Goal: Task Accomplishment & Management: Use online tool/utility

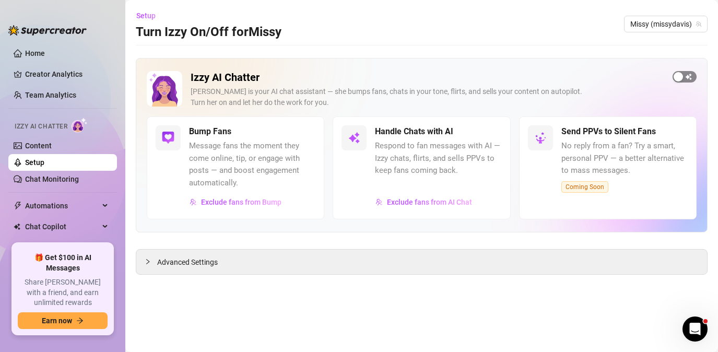
click at [681, 77] on div "button" at bounding box center [677, 76] width 9 height 9
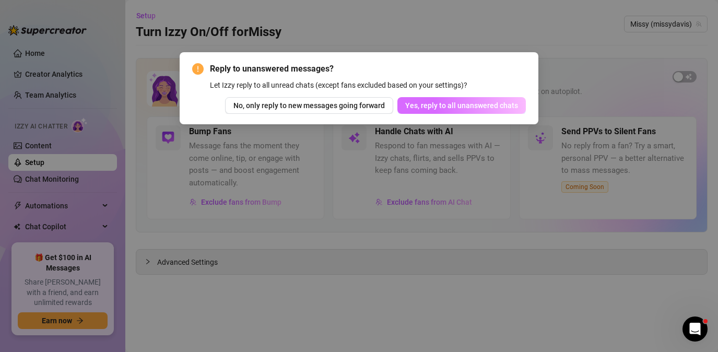
click at [522, 109] on button "Yes, reply to all unanswered chats" at bounding box center [461, 105] width 128 height 17
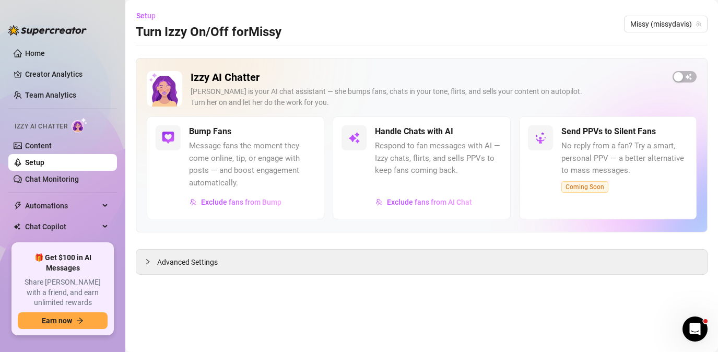
click at [44, 164] on link "Setup" at bounding box center [34, 162] width 19 height 8
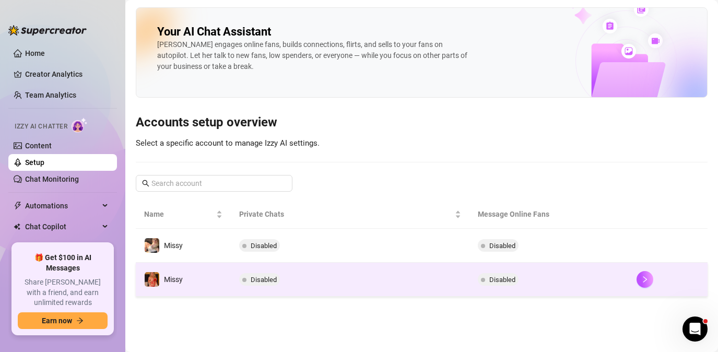
click at [318, 282] on td "Disabled" at bounding box center [350, 280] width 238 height 34
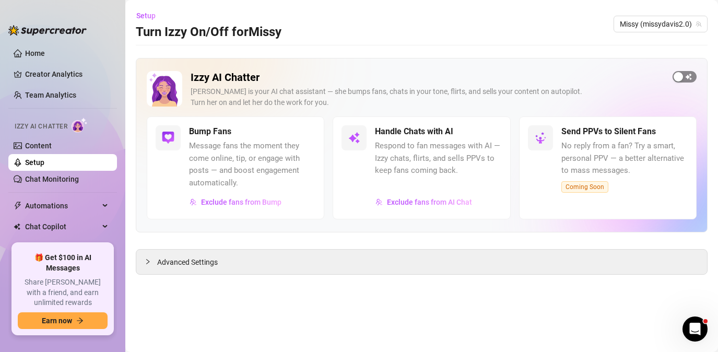
click at [686, 79] on span "button" at bounding box center [684, 76] width 24 height 11
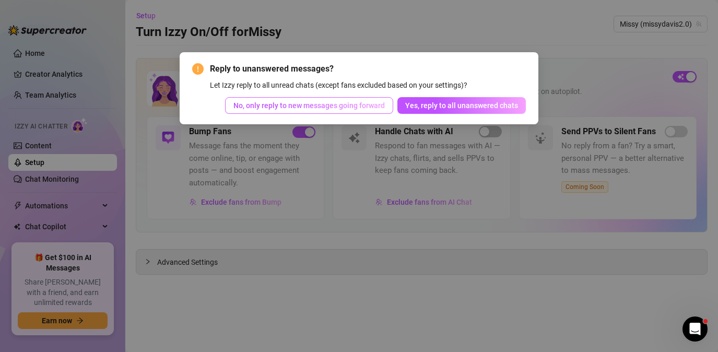
click at [375, 108] on span "No, only reply to new messages going forward" at bounding box center [308, 105] width 151 height 8
